Goal: Information Seeking & Learning: Learn about a topic

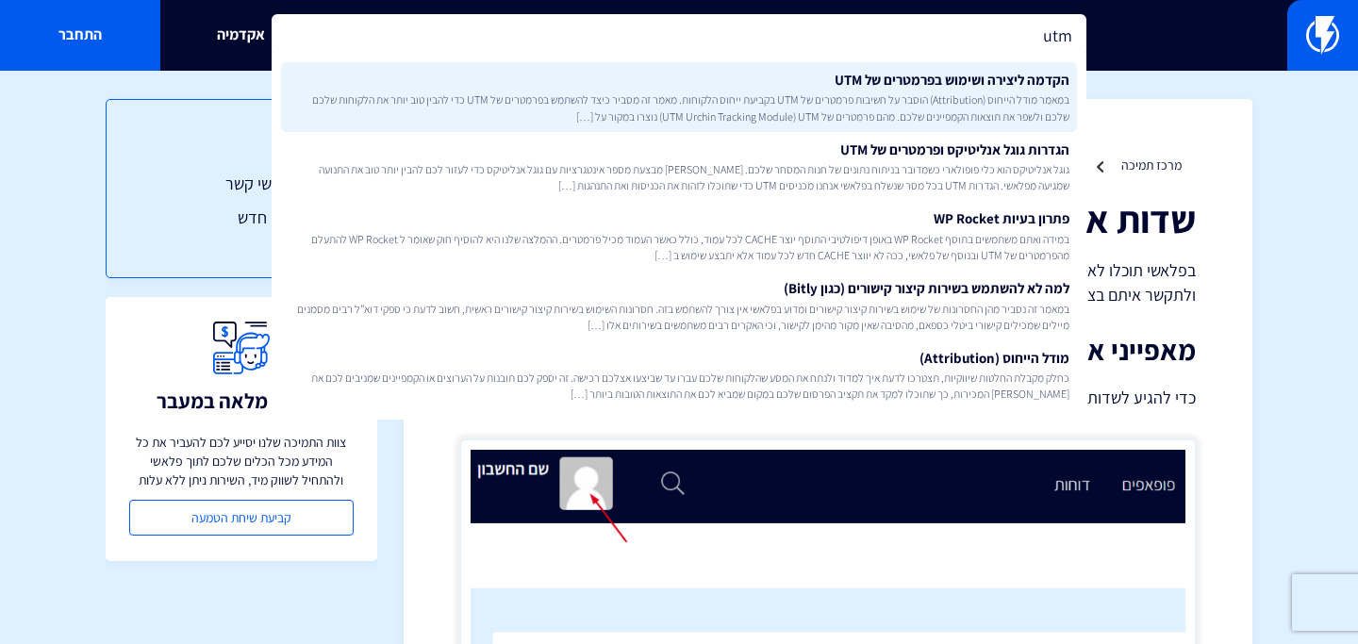
type input "utm"
click at [661, 120] on span "במאמר מודל הייחוס (Attribution) הוסבר על חשיבות פרמטרים של UTM בקביעת ייחוס הלק…" at bounding box center [679, 107] width 781 height 32
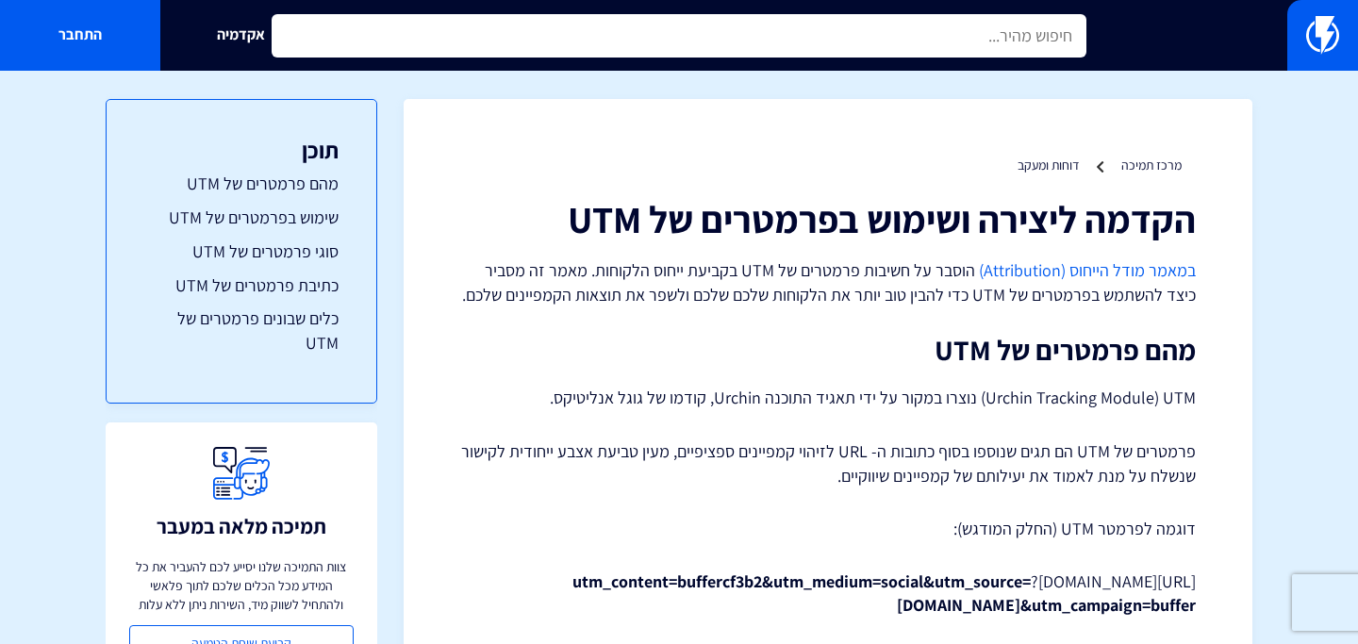
click at [838, 20] on input "text" at bounding box center [679, 35] width 815 height 43
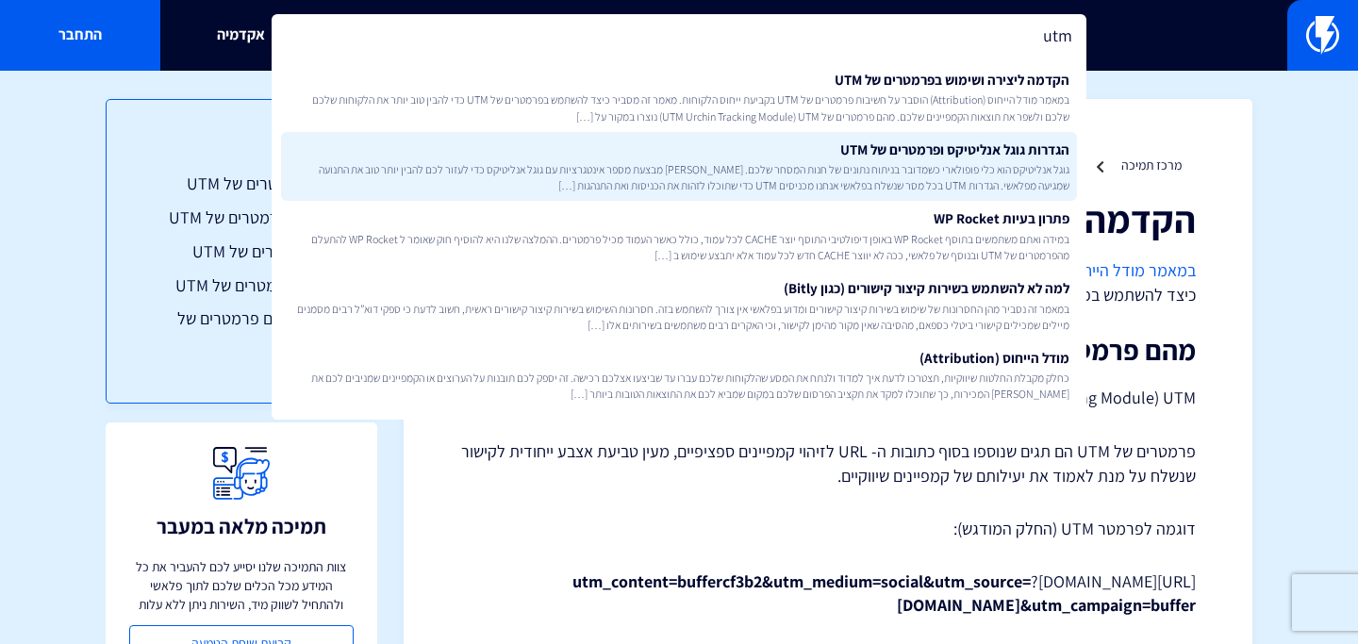
type input "utm"
click at [842, 149] on link "הגדרות גוגל אנליטיקס ופרמטרים של UTM גוגל אנליטיקס הוא כלי פופולארי כשמדובר בני…" at bounding box center [679, 167] width 796 height 70
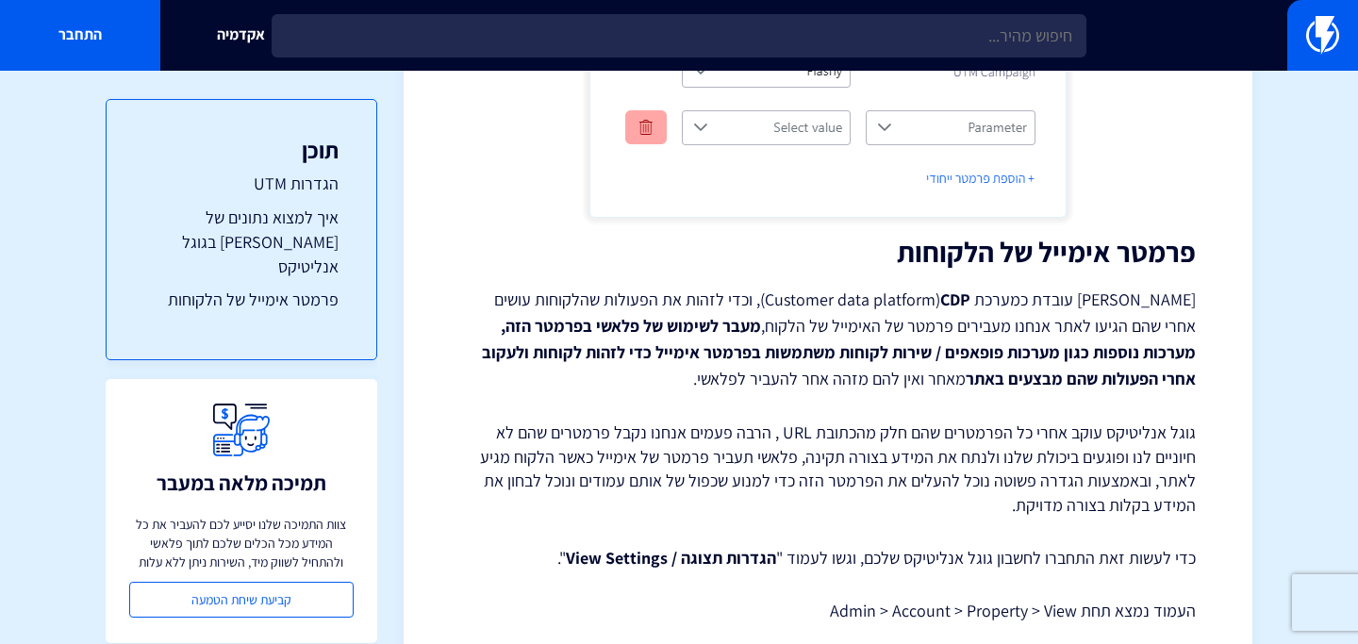
scroll to position [2070, 0]
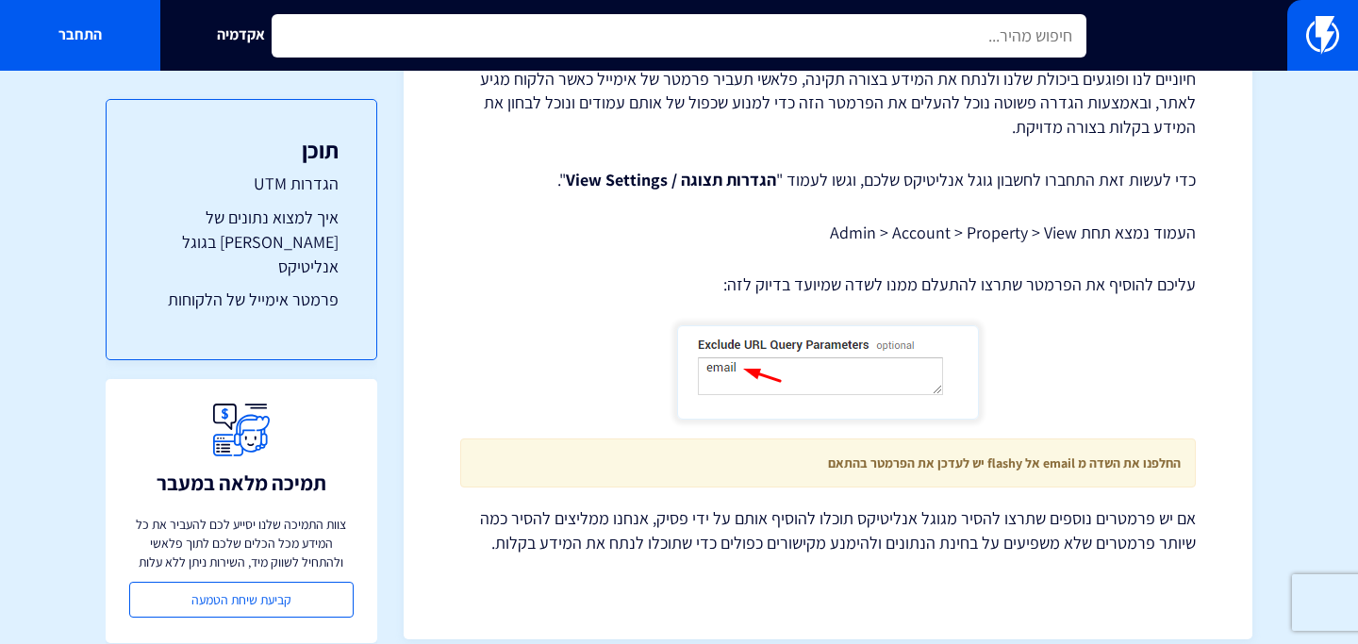
click at [856, 35] on input "text" at bounding box center [679, 35] width 815 height 43
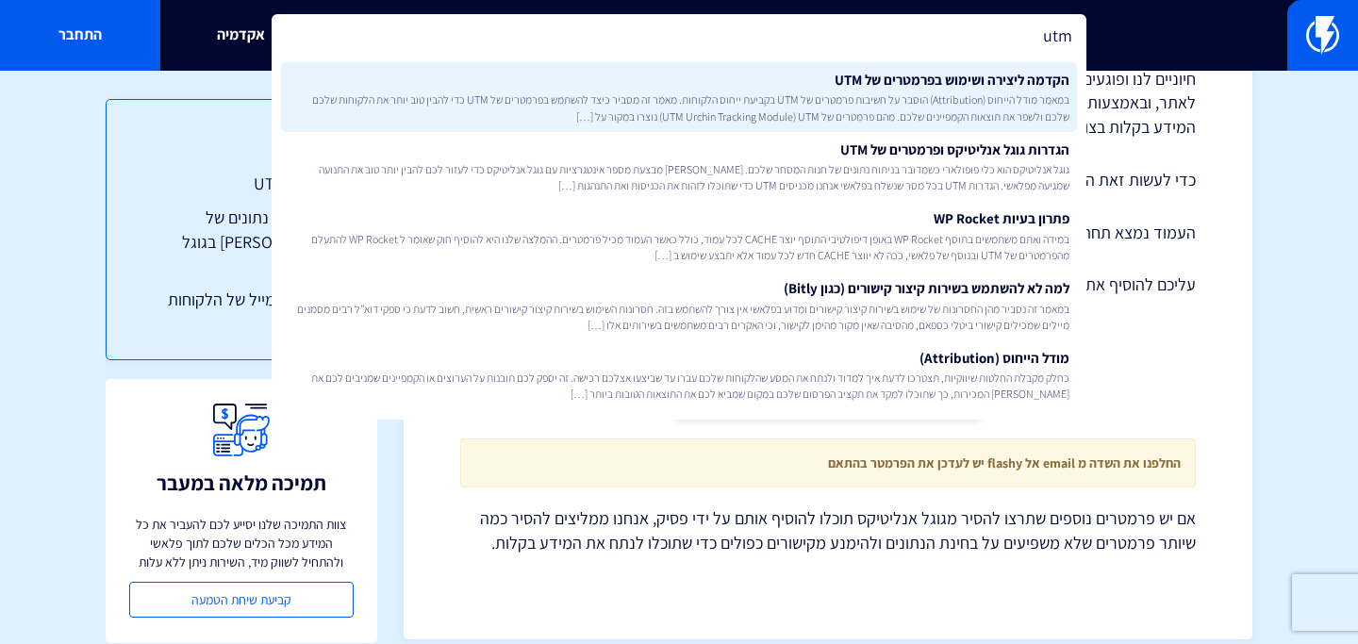
type input "utm"
click at [853, 91] on link "הקדמה ליצירה ושימוש בפרמטרים של UTM במאמר מודל הייחוס (Attribution) הוסבר על חש…" at bounding box center [679, 97] width 796 height 70
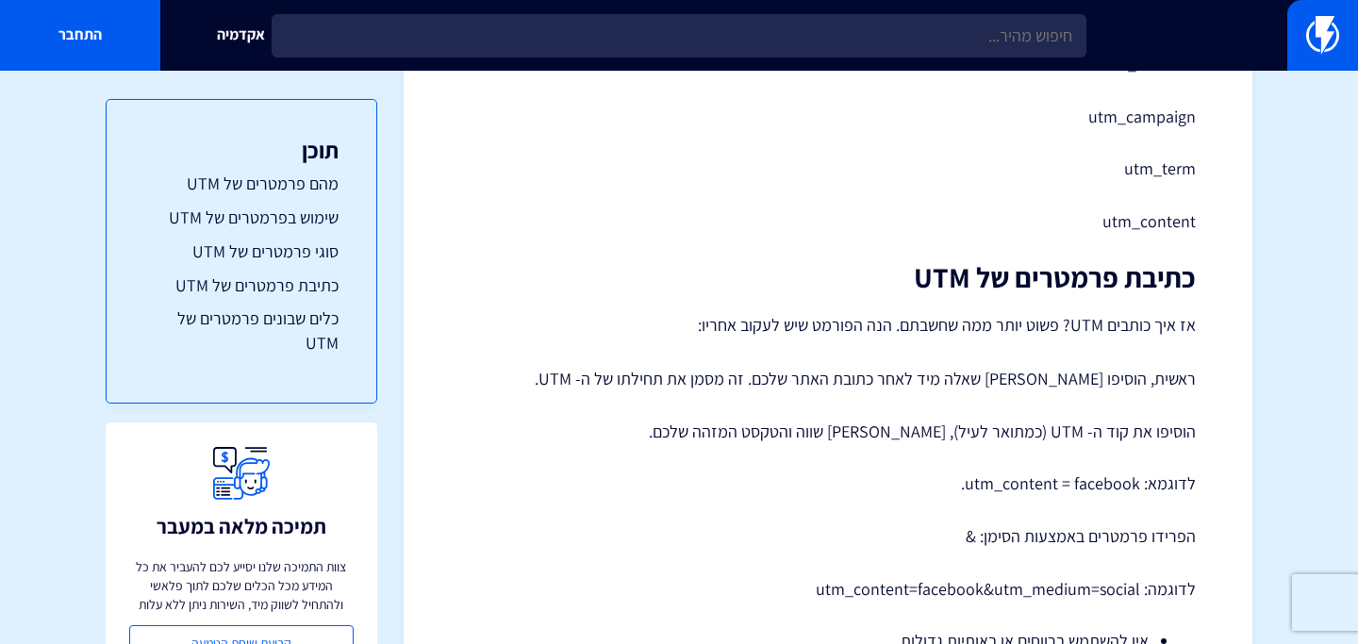
scroll to position [2172, 0]
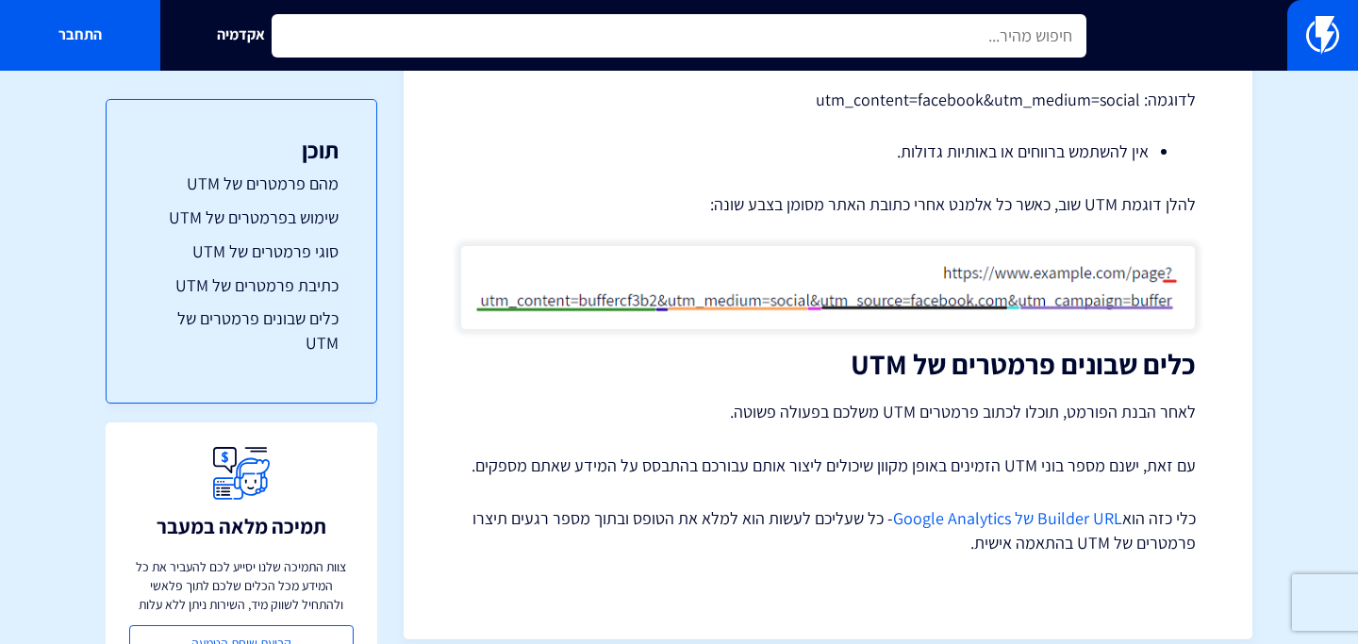
click at [585, 30] on input "text" at bounding box center [679, 35] width 815 height 43
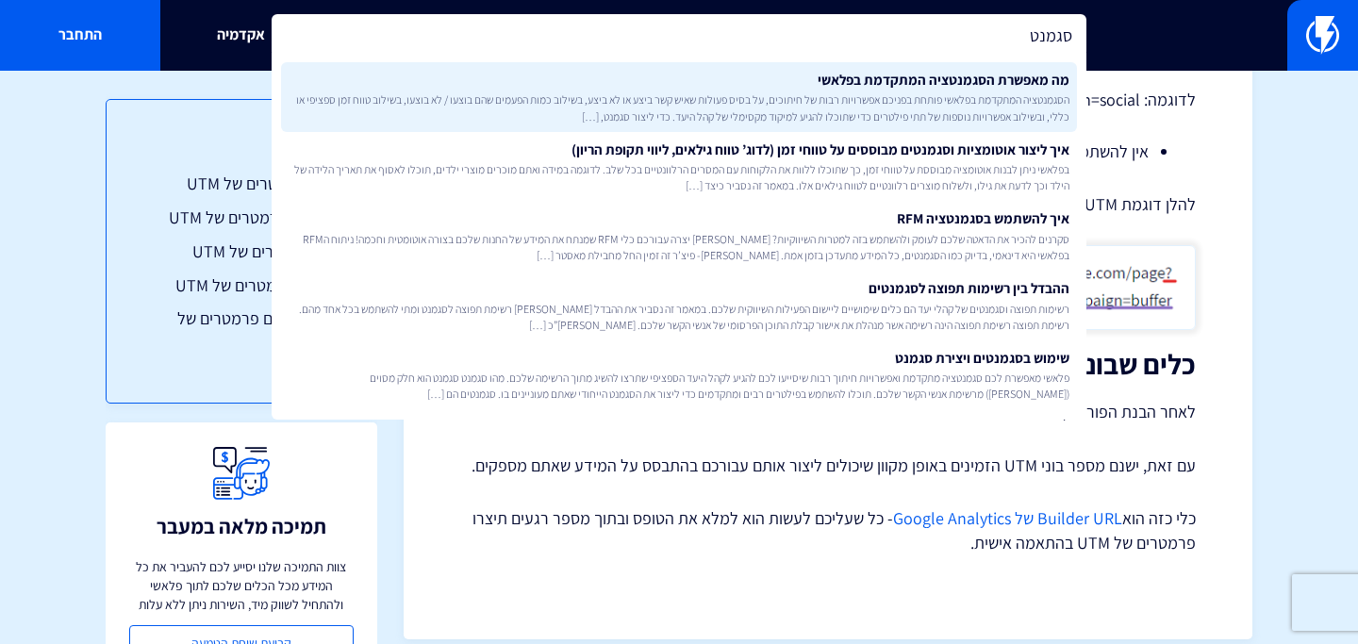
type input "סגמנט"
click at [715, 106] on span "הסגמנטציה המתקדמת בפלאשי פותחת בפניכם אפשרויות רבות של חיתוכים, על בסיס פעולות …" at bounding box center [679, 107] width 781 height 32
